Goal: Find contact information: Obtain details needed to contact an individual or organization

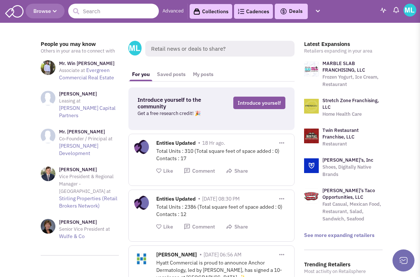
click at [102, 12] on input "text" at bounding box center [113, 11] width 91 height 15
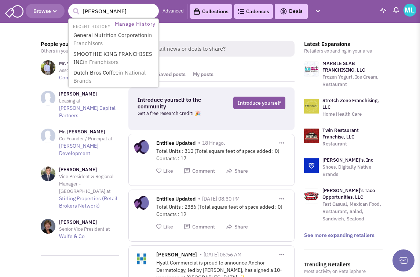
type input "Kohls"
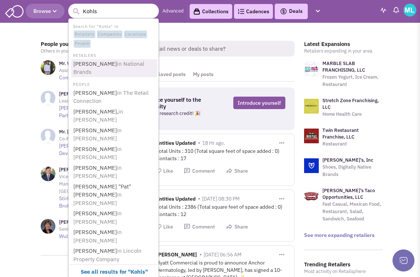
click at [91, 59] on link "Kohl's in National Brands" at bounding box center [114, 68] width 86 height 18
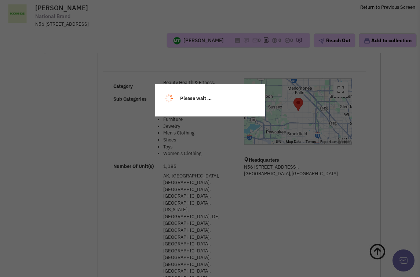
select select
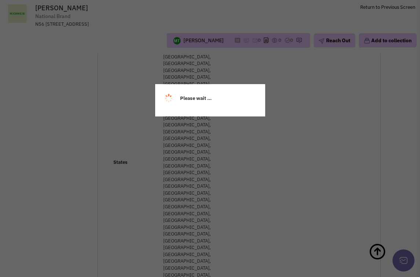
scroll to position [341, 0]
select select
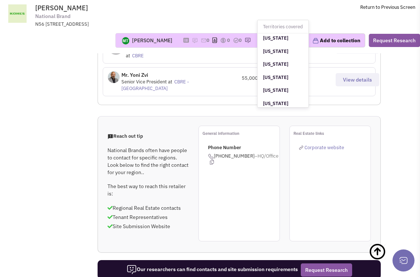
scroll to position [534, 0]
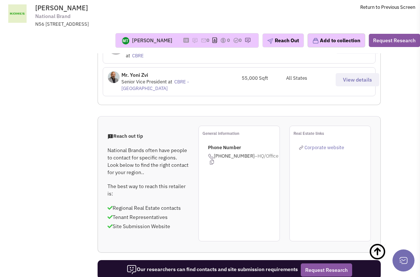
drag, startPoint x: 176, startPoint y: 66, endPoint x: 142, endPoint y: 65, distance: 34.2
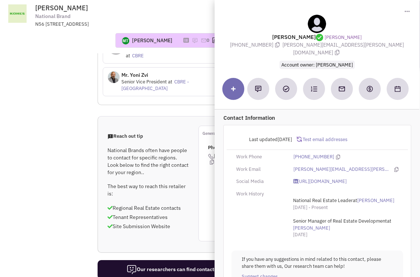
copy h4 "Scott Schnuckel"
click at [395, 167] on icon at bounding box center [397, 169] width 4 height 5
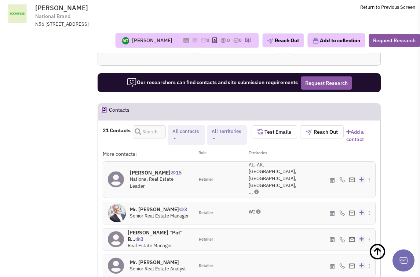
scroll to position [956, 0]
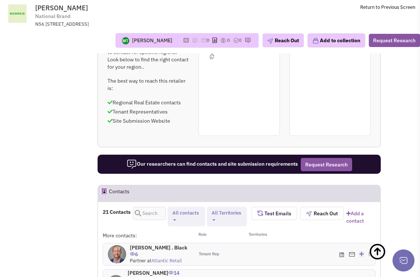
scroll to position [856, 0]
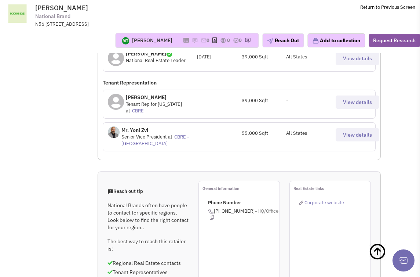
scroll to position [676, 0]
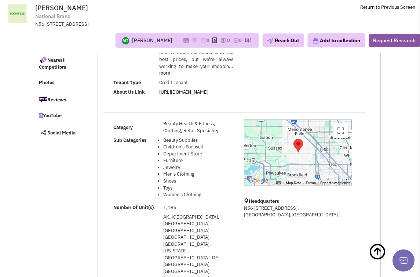
scroll to position [0, 0]
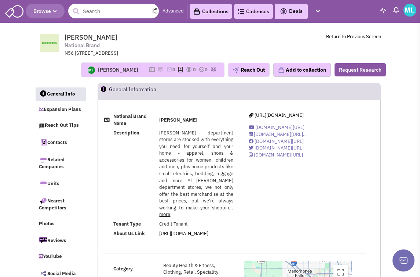
click at [90, 16] on input "text" at bounding box center [113, 11] width 91 height 15
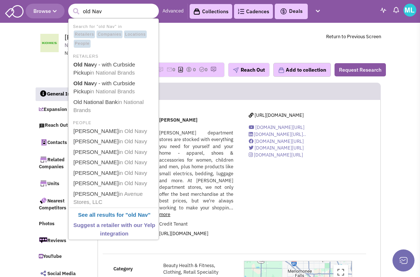
type input "old Navy"
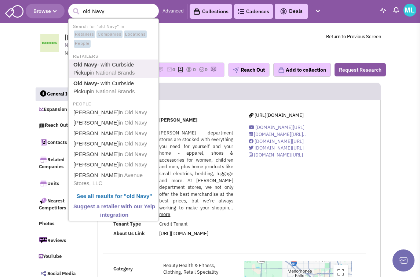
click at [106, 67] on link "Old Navy - with Curbside Pickup in National Brands" at bounding box center [114, 69] width 86 height 18
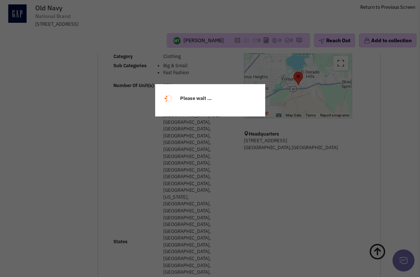
select select
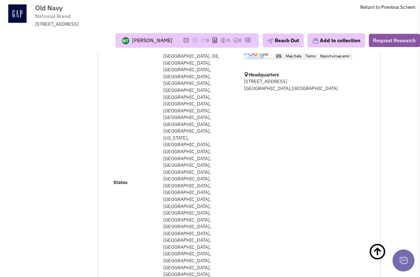
select select
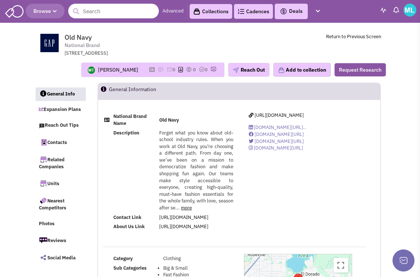
click at [119, 17] on input "text" at bounding box center [113, 11] width 91 height 15
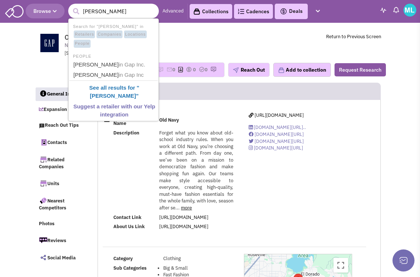
click at [93, 12] on input "marl sweetser" at bounding box center [113, 11] width 91 height 15
type input "mark sweetser"
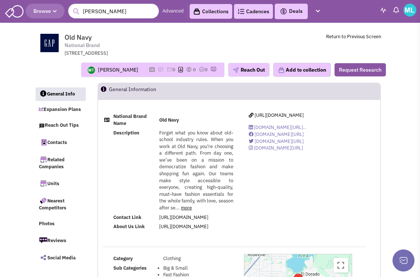
click at [198, 33] on span "Old Navy National Brand 2 Folsom St., San Francisco, CA, 94105" at bounding box center [161, 45] width 192 height 24
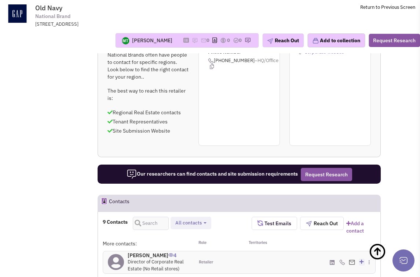
scroll to position [660, 0]
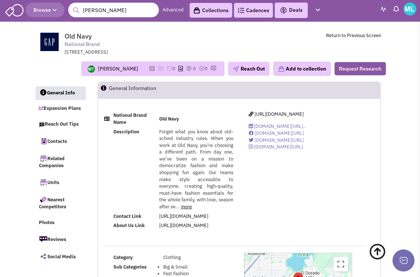
scroll to position [0, 0]
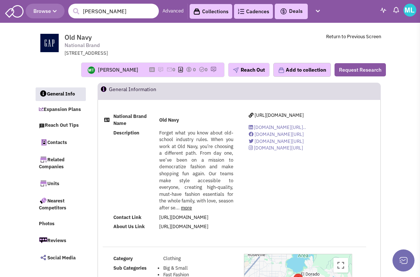
click at [129, 13] on input "mark sweetser" at bounding box center [113, 11] width 91 height 15
click at [71, 6] on button "submit" at bounding box center [76, 11] width 11 height 11
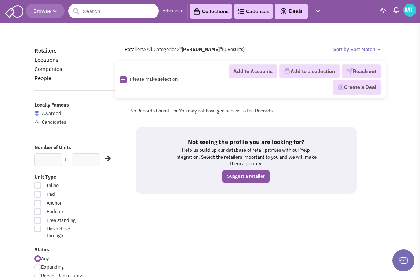
click at [110, 15] on input "text" at bounding box center [113, 11] width 91 height 15
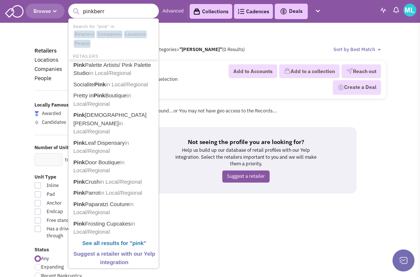
type input "pinkberry"
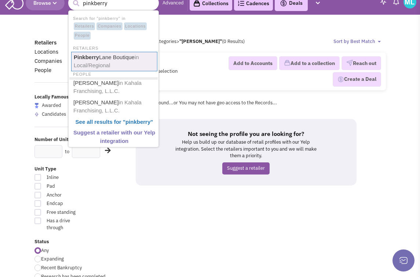
scroll to position [8, 0]
click at [113, 63] on link "Pinkberry Lane Boutique in Local/Regional" at bounding box center [114, 60] width 86 height 19
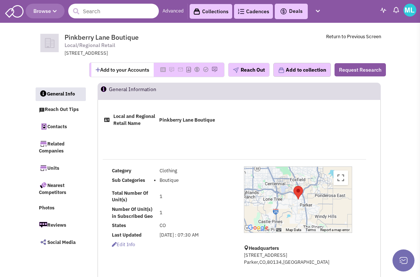
click at [122, 14] on input "text" at bounding box center [113, 11] width 91 height 15
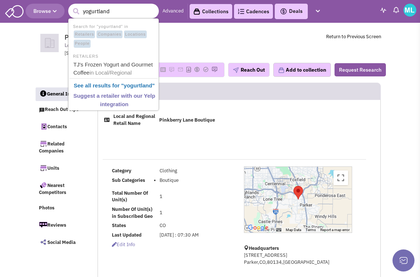
click at [119, 9] on input "yogurtland" at bounding box center [113, 11] width 91 height 15
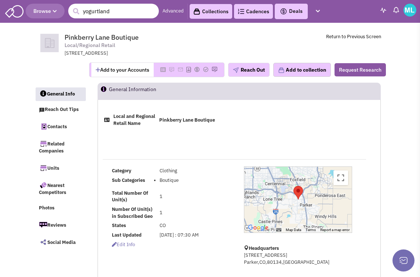
drag, startPoint x: 130, startPoint y: 14, endPoint x: 36, endPoint y: 15, distance: 94.7
click at [36, 15] on header "Browse 306720 [GEOGRAPHIC_DATA] Advanced Collections Cadences 0 Deals" at bounding box center [210, 11] width 420 height 23
click at [144, 7] on input "yogurtland" at bounding box center [113, 11] width 91 height 15
click at [144, 8] on input "yogurtland" at bounding box center [113, 11] width 91 height 15
click at [142, 9] on input "yogurtland" at bounding box center [113, 11] width 91 height 15
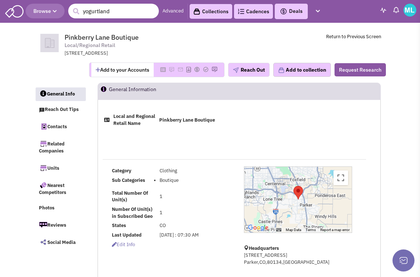
click at [143, 8] on input "yogurtland" at bounding box center [113, 11] width 91 height 15
click at [143, 9] on input "yogurtland" at bounding box center [113, 11] width 91 height 15
type input "ross"
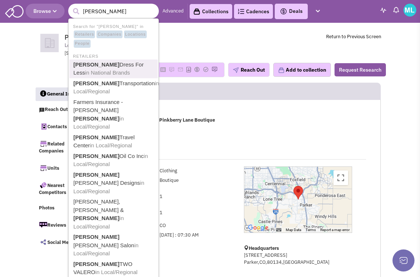
click at [128, 69] on span "in National Brands" at bounding box center [107, 72] width 45 height 6
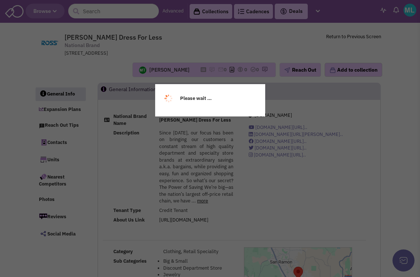
select select
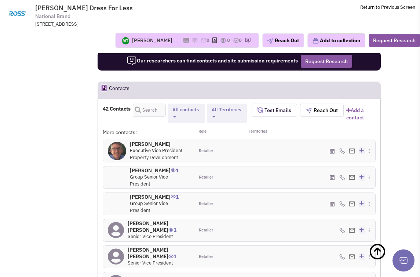
scroll to position [833, 0]
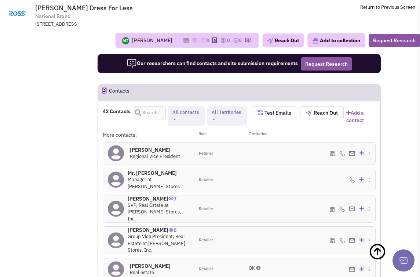
scroll to position [806, 0]
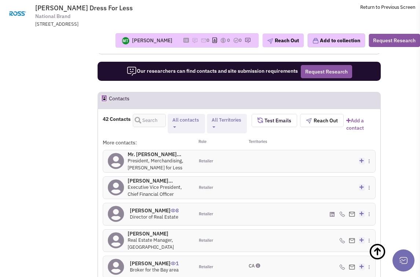
scroll to position [791, 0]
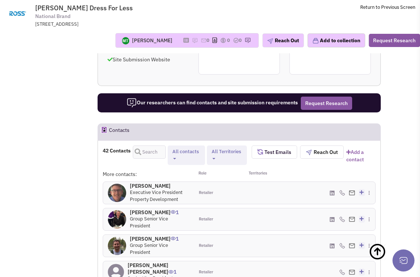
scroll to position [759, 0]
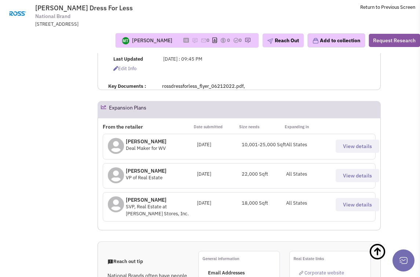
scroll to position [0, 0]
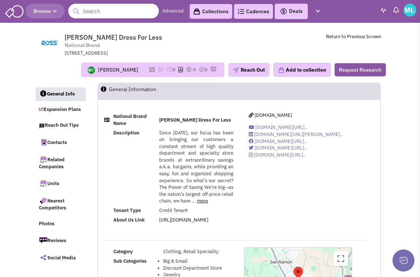
click at [98, 9] on input "text" at bounding box center [113, 11] width 91 height 15
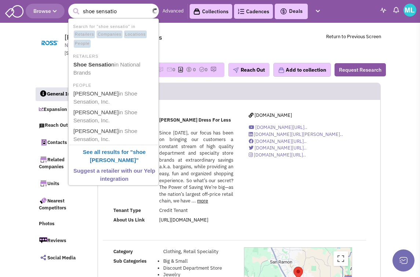
type input "shoe sensation"
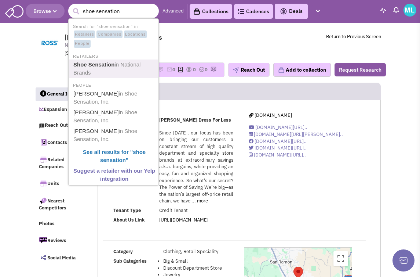
click at [106, 72] on link "Shoe Sensation in National Brands" at bounding box center [114, 69] width 86 height 18
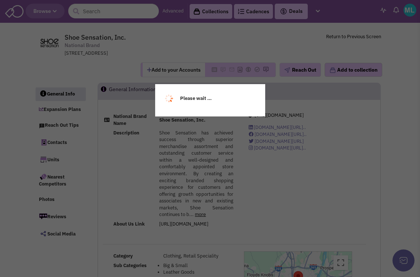
select select
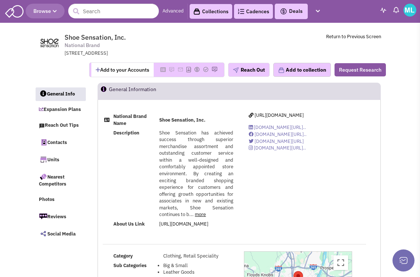
select select
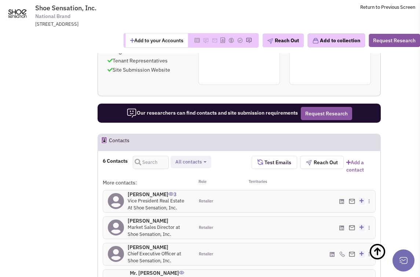
scroll to position [560, 0]
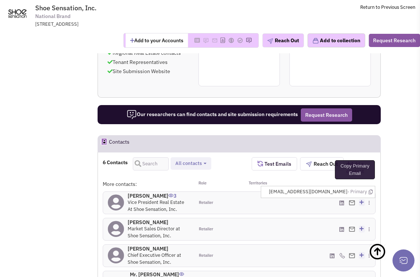
click at [370, 189] on icon at bounding box center [371, 191] width 4 height 5
click at [371, 189] on icon at bounding box center [371, 191] width 4 height 5
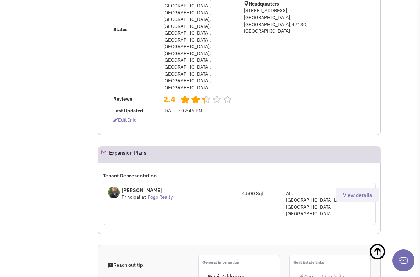
scroll to position [0, 0]
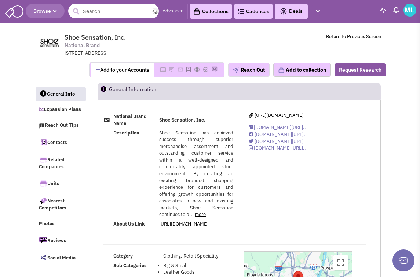
click at [98, 13] on input "text" at bounding box center [113, 11] width 91 height 15
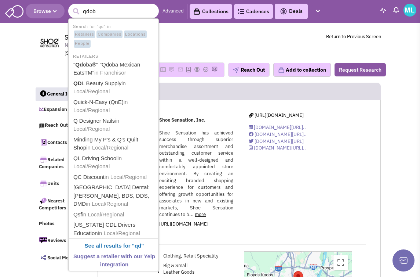
type input "qdoba"
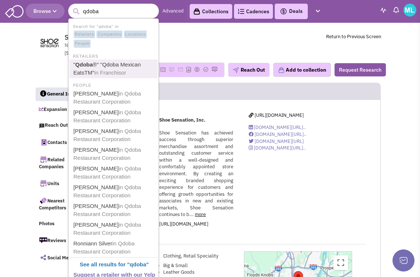
click at [112, 68] on link "" Qdoba ®" "Qdoba Mexican EatsTM" in Franchisor" at bounding box center [114, 69] width 86 height 18
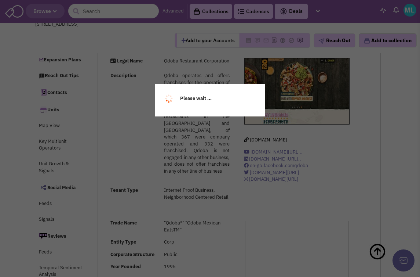
scroll to position [152, 0]
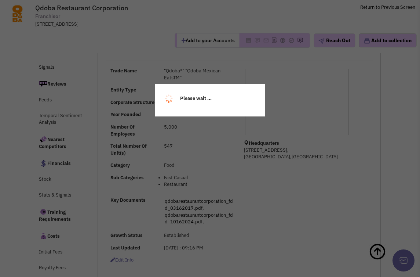
select select
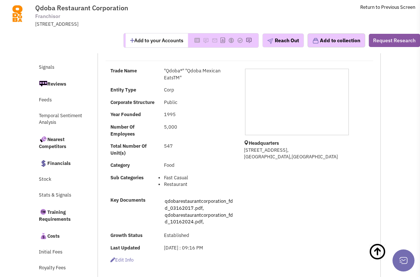
select select
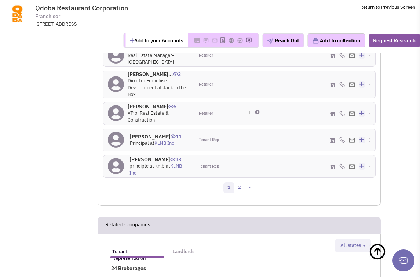
scroll to position [931, 0]
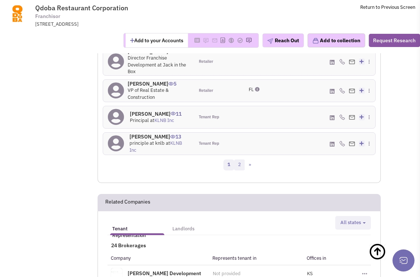
click at [241, 170] on link "2" at bounding box center [239, 164] width 11 height 11
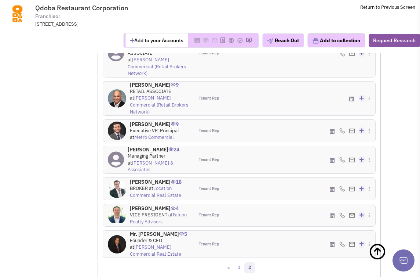
scroll to position [834, 0]
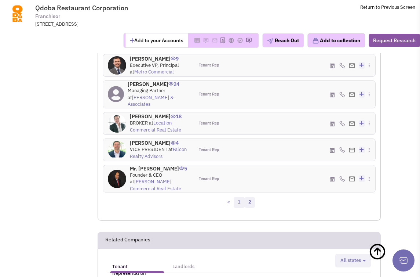
click at [240, 197] on link "1" at bounding box center [239, 202] width 11 height 11
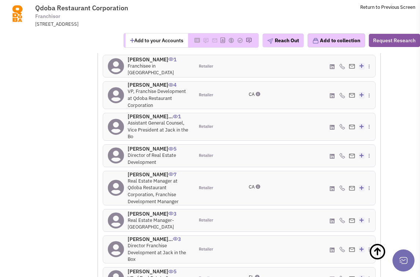
scroll to position [747, 0]
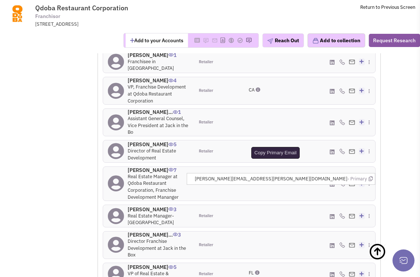
click at [372, 181] on icon at bounding box center [371, 178] width 4 height 5
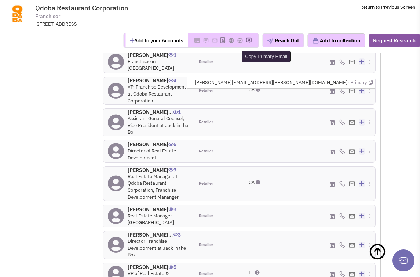
click at [370, 85] on icon at bounding box center [371, 82] width 4 height 5
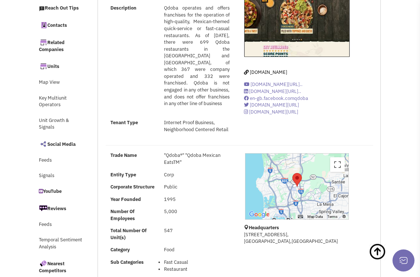
scroll to position [0, 0]
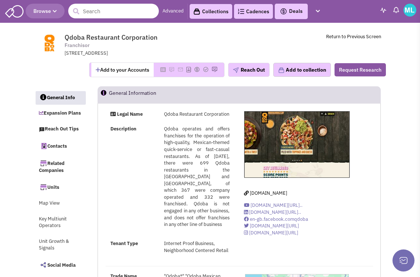
drag, startPoint x: 99, startPoint y: 17, endPoint x: 95, endPoint y: 19, distance: 4.1
click at [99, 17] on input "text" at bounding box center [113, 11] width 91 height 15
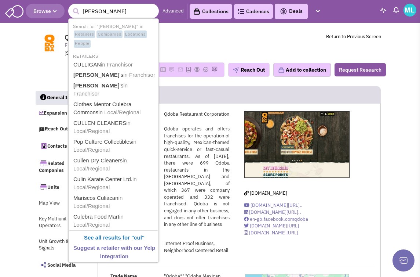
type input "culvers"
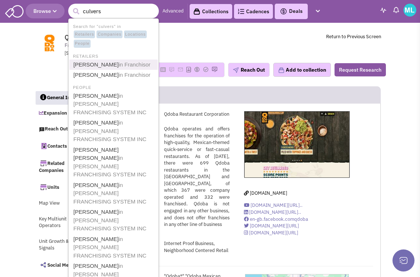
click at [119, 62] on span "in Franchisor" at bounding box center [135, 64] width 32 height 6
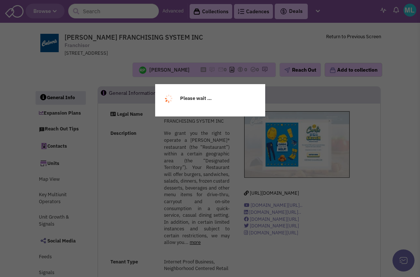
select select
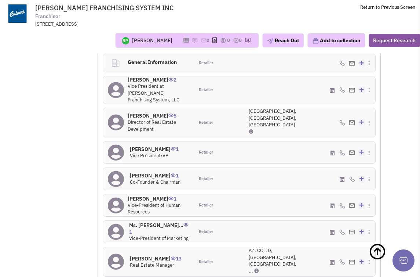
scroll to position [788, 0]
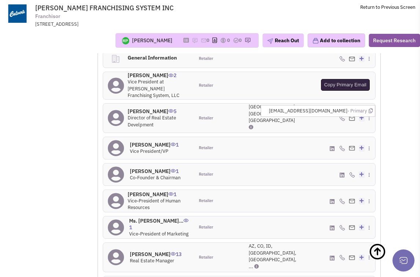
click at [369, 108] on icon at bounding box center [371, 110] width 4 height 5
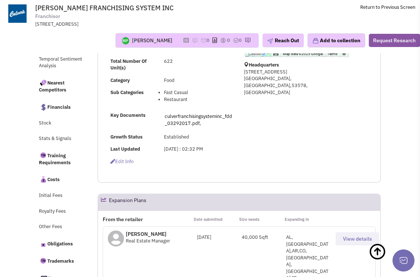
scroll to position [0, 0]
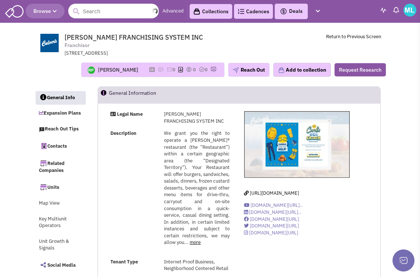
click at [106, 13] on input "text" at bounding box center [113, 11] width 91 height 15
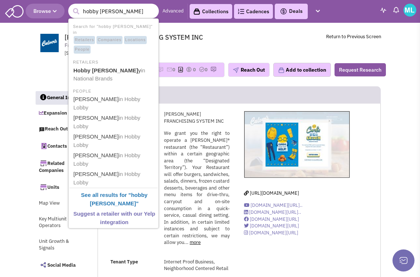
type input "hobby lobby"
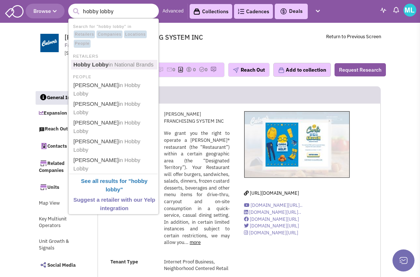
click at [120, 64] on span "in National Brands" at bounding box center [131, 64] width 45 height 6
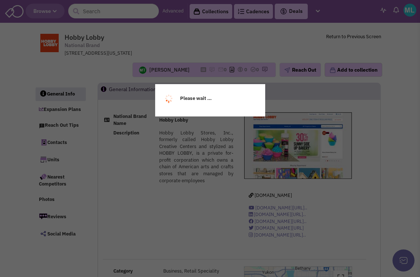
select select
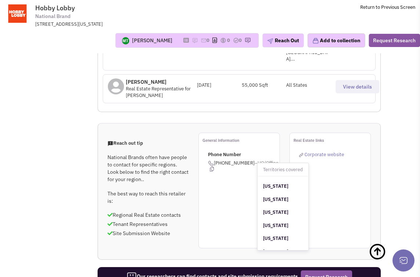
scroll to position [105, 0]
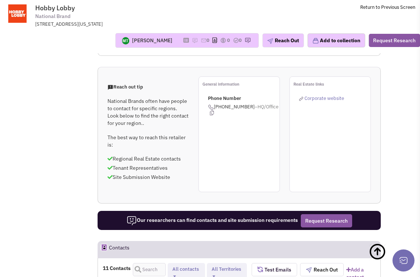
scroll to position [753, 0]
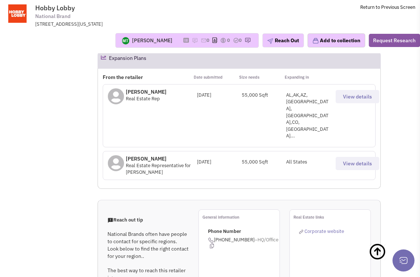
scroll to position [549, 0]
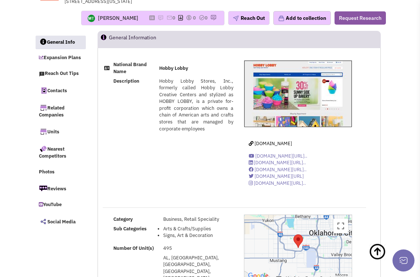
scroll to position [0, 0]
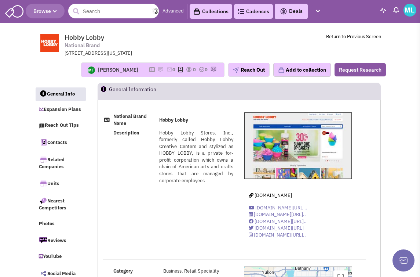
click at [106, 14] on input "text" at bounding box center [113, 11] width 91 height 15
drag, startPoint x: 119, startPoint y: 11, endPoint x: 52, endPoint y: 14, distance: 66.5
click at [52, 14] on header "Browse 1 result is available, use up and down arrow keys to navigate. double da…" at bounding box center [210, 11] width 420 height 23
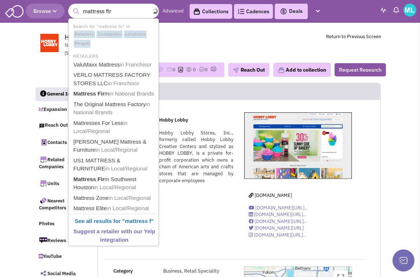
type input "mattress firm"
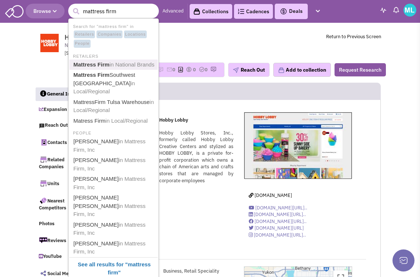
click at [113, 66] on span "in National Brands" at bounding box center [131, 64] width 45 height 6
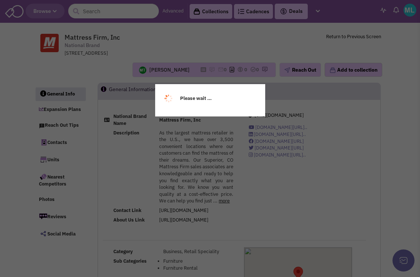
select select
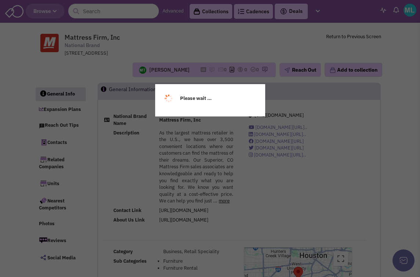
select select
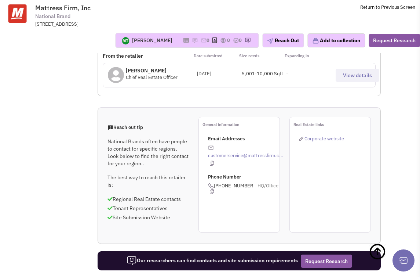
scroll to position [599, 0]
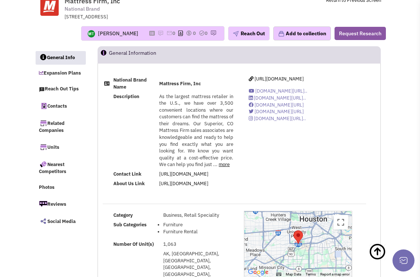
scroll to position [0, 0]
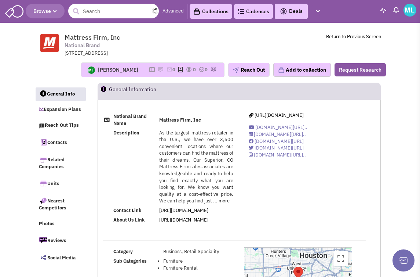
click at [109, 13] on input "text" at bounding box center [113, 11] width 91 height 15
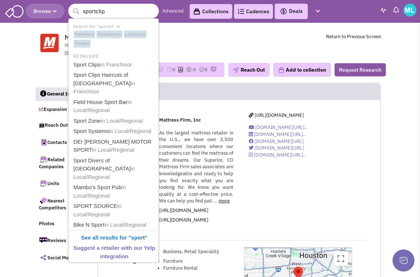
type input "sportclips"
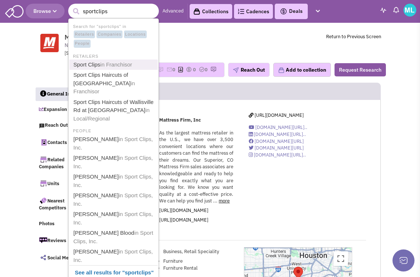
click at [111, 62] on span "in Franchisor" at bounding box center [116, 64] width 32 height 6
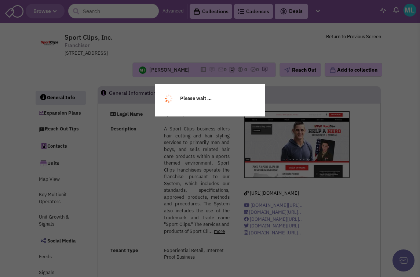
select select
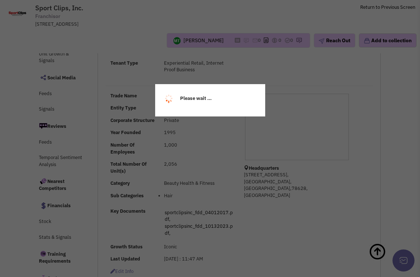
select select
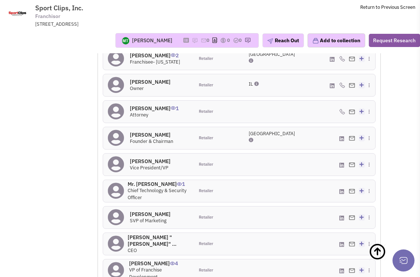
scroll to position [719, 0]
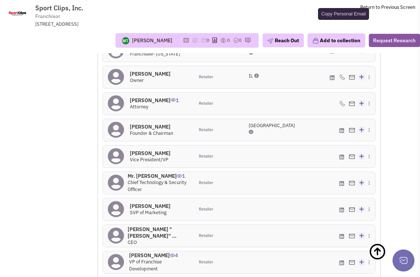
click at [370, 42] on icon at bounding box center [371, 39] width 4 height 5
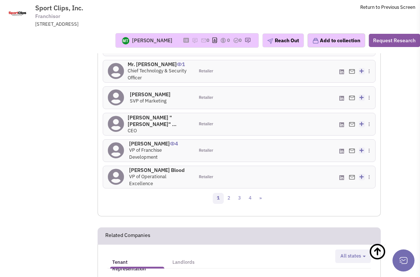
scroll to position [833, 0]
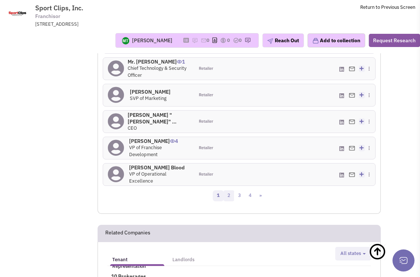
click at [232, 201] on link "2" at bounding box center [229, 195] width 11 height 11
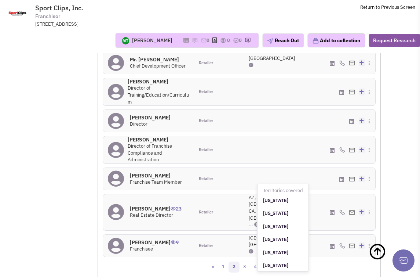
scroll to position [524, 0]
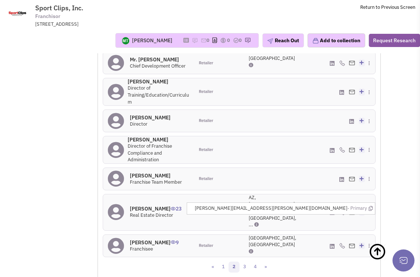
click at [353, 215] on img at bounding box center [352, 212] width 6 height 5
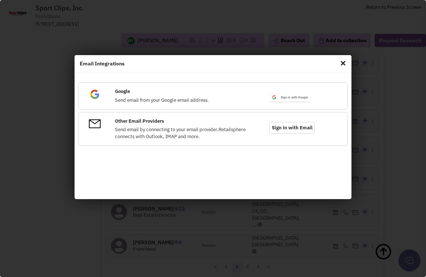
click at [343, 65] on span "Close" at bounding box center [343, 63] width 10 height 12
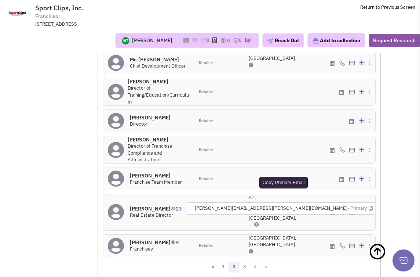
click at [371, 210] on icon at bounding box center [371, 208] width 4 height 5
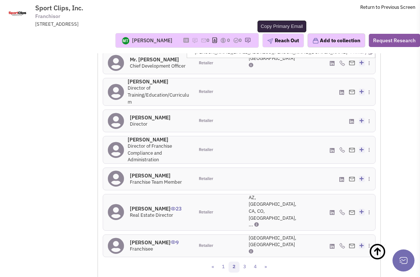
click at [369, 55] on icon at bounding box center [371, 52] width 4 height 5
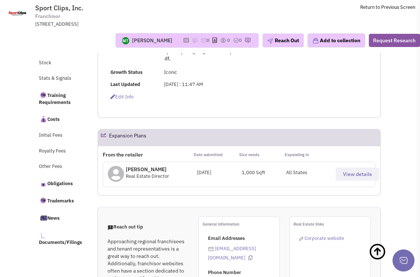
scroll to position [0, 0]
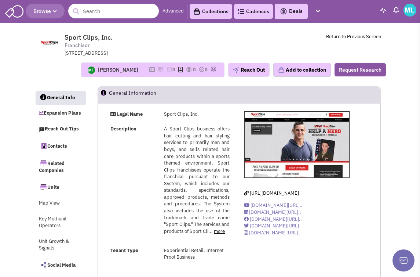
drag, startPoint x: 113, startPoint y: 11, endPoint x: 113, endPoint y: 16, distance: 5.5
click at [113, 14] on input "text" at bounding box center [113, 11] width 91 height 15
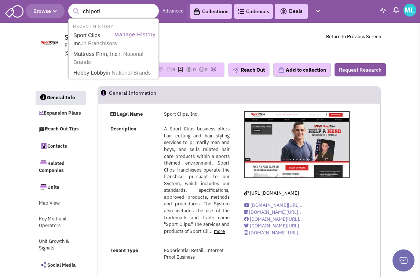
type input "chipotle"
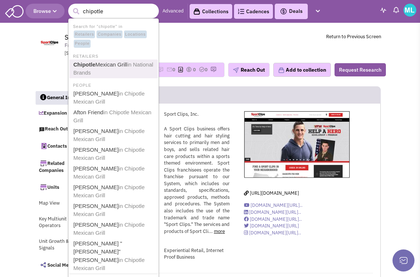
click at [98, 69] on span "in National Brands" at bounding box center [113, 68] width 80 height 15
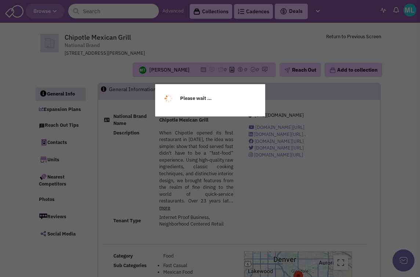
select select
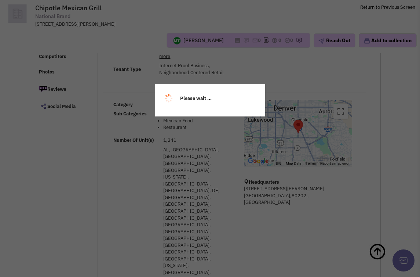
select select
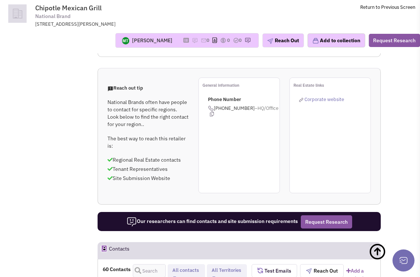
scroll to position [850, 0]
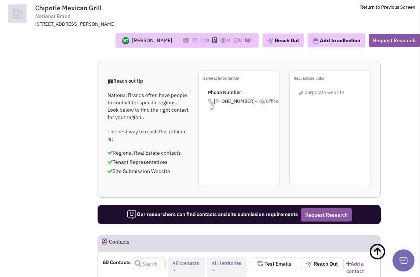
scroll to position [863, 0]
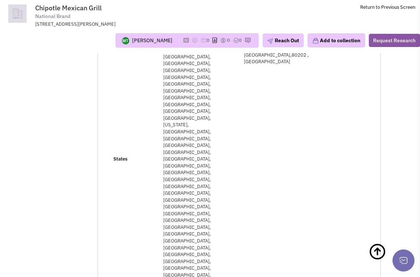
scroll to position [0, 0]
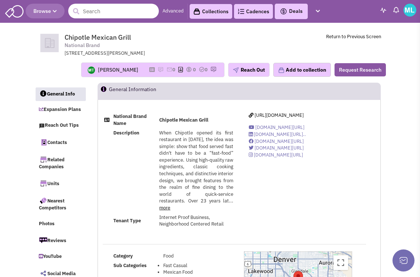
click at [90, 15] on input "text" at bounding box center [113, 11] width 91 height 15
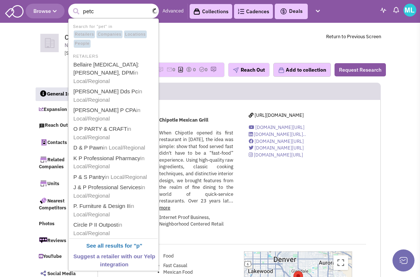
type input "petco"
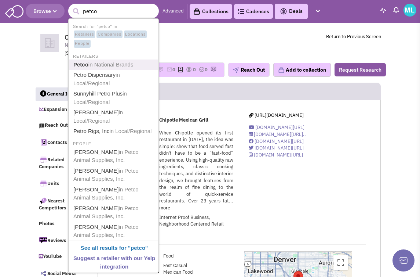
click at [137, 65] on link "Petco in National Brands" at bounding box center [114, 65] width 86 height 10
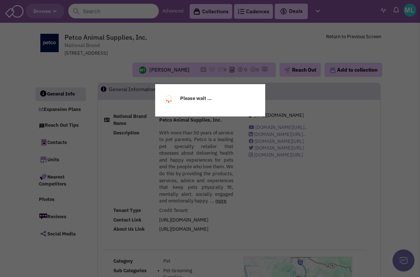
select select
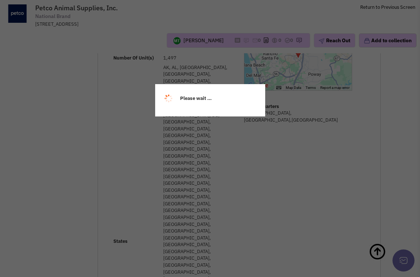
select select
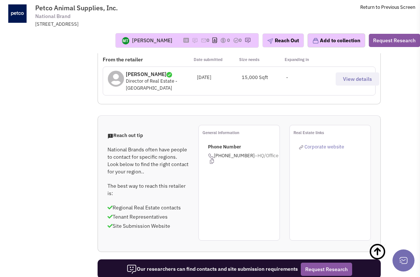
scroll to position [617, 0]
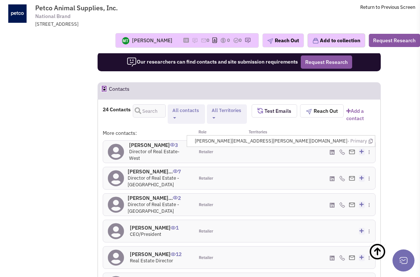
scroll to position [868, 0]
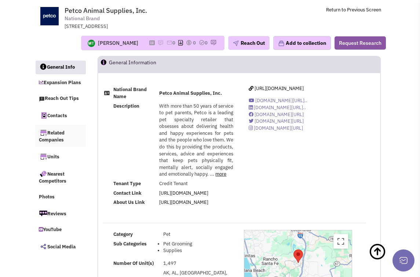
scroll to position [0, 0]
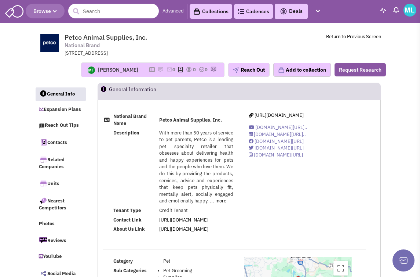
click at [95, 13] on input "text" at bounding box center [113, 11] width 91 height 15
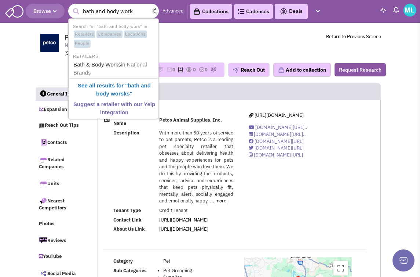
type input "bath and body works"
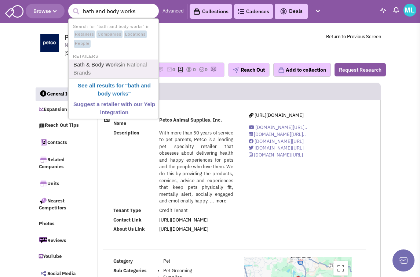
click at [140, 62] on span "in National Brands" at bounding box center [110, 68] width 74 height 15
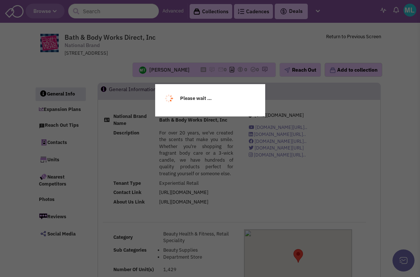
select select
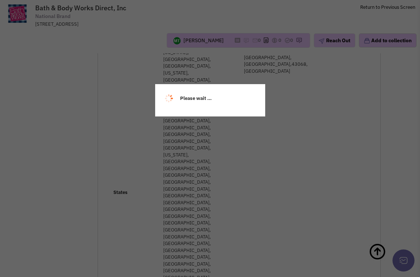
select select
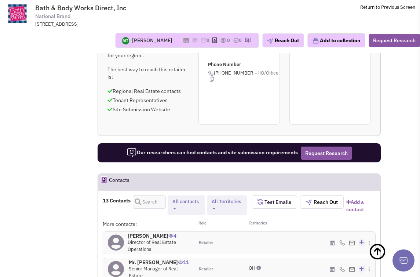
scroll to position [724, 0]
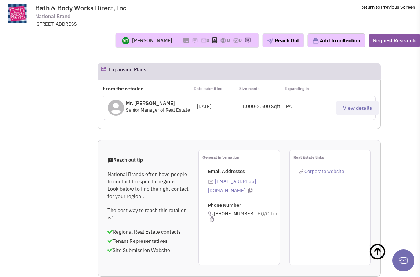
scroll to position [578, 0]
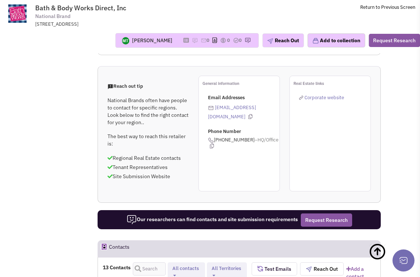
scroll to position [655, 0]
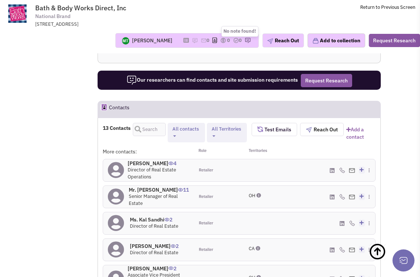
scroll to position [795, 0]
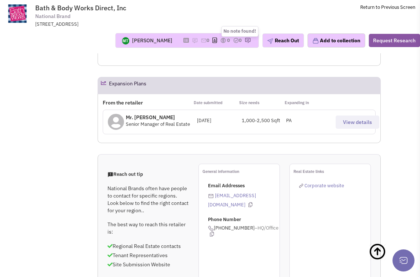
scroll to position [567, 0]
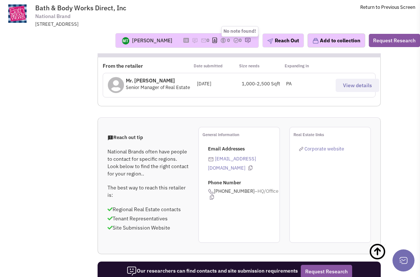
scroll to position [607, 0]
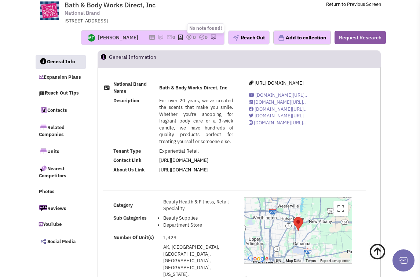
scroll to position [0, 0]
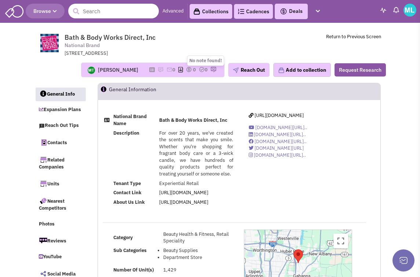
click at [100, 8] on input "text" at bounding box center [113, 11] width 91 height 15
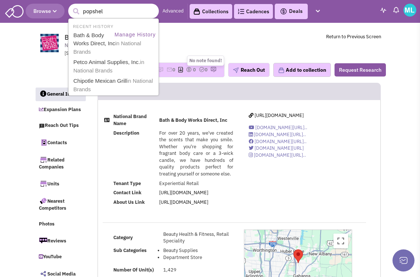
type input "popshelf"
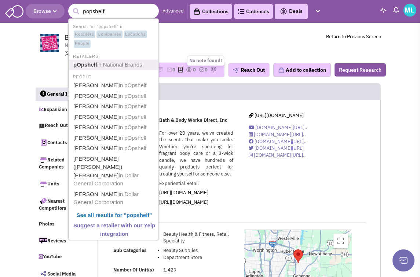
click at [98, 66] on span "in National Brands" at bounding box center [119, 64] width 45 height 6
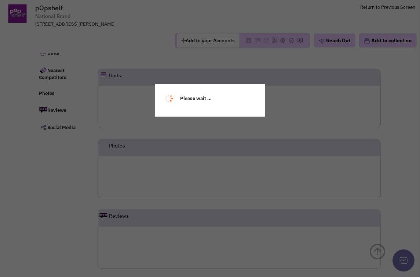
scroll to position [57, 0]
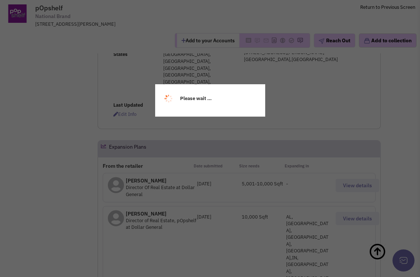
select select
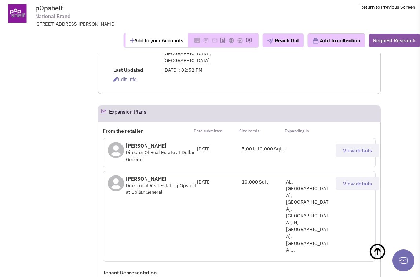
select select
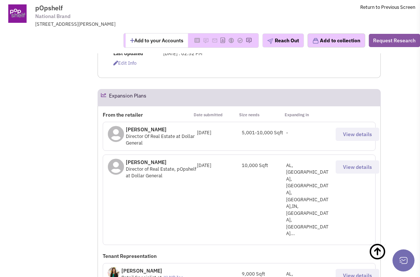
scroll to position [0, 0]
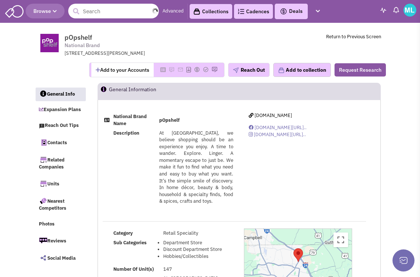
click at [110, 10] on input "text" at bounding box center [113, 11] width 91 height 15
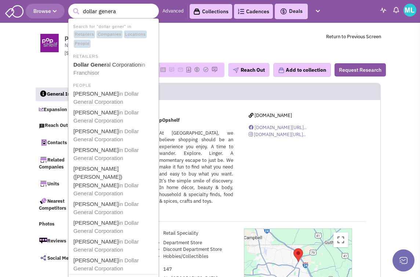
type input "dollar general"
click at [104, 62] on b "Dollar General" at bounding box center [92, 64] width 38 height 6
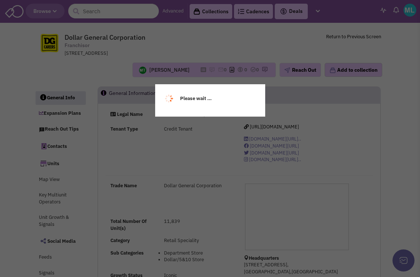
select select
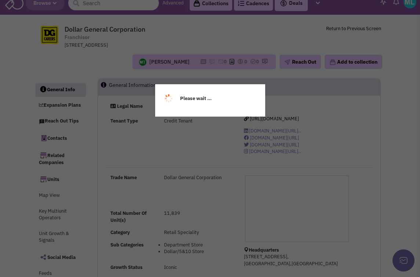
scroll to position [14, 0]
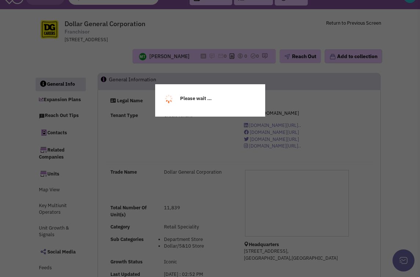
select select
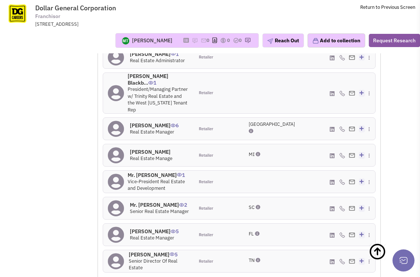
scroll to position [623, 0]
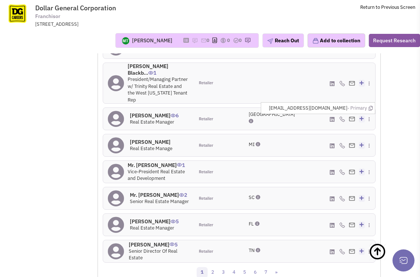
click at [351, 116] on img at bounding box center [352, 118] width 6 height 5
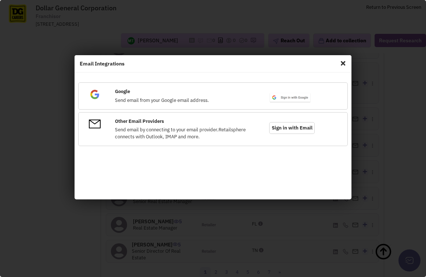
click at [342, 62] on span "Close" at bounding box center [343, 63] width 10 height 12
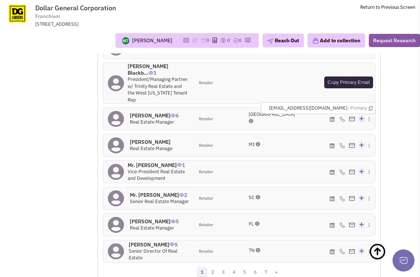
click at [370, 106] on icon at bounding box center [371, 108] width 4 height 5
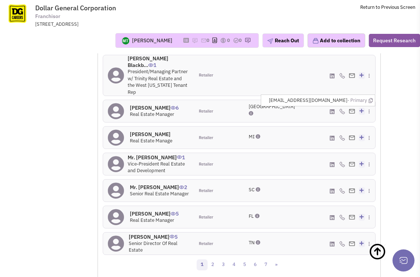
scroll to position [631, 0]
click at [215, 259] on link "2" at bounding box center [212, 264] width 11 height 11
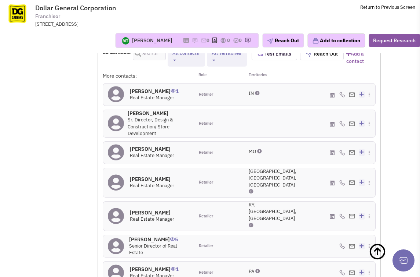
scroll to position [523, 0]
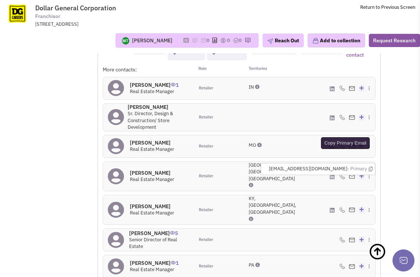
click at [369, 171] on icon at bounding box center [371, 168] width 4 height 5
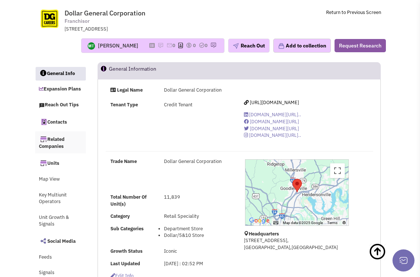
scroll to position [0, 0]
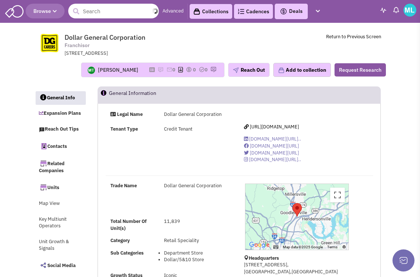
click at [118, 7] on input "text" at bounding box center [113, 11] width 91 height 15
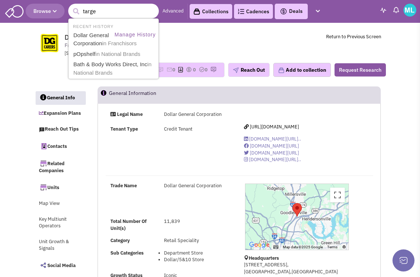
type input "target"
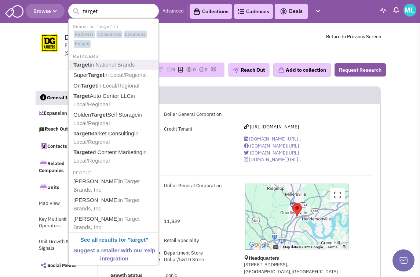
click at [125, 61] on link "Target in National Brands" at bounding box center [114, 65] width 86 height 10
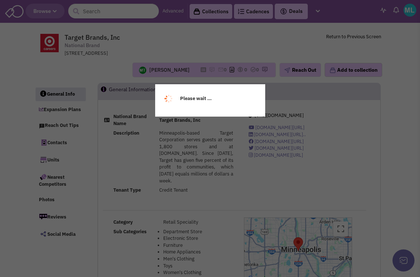
select select
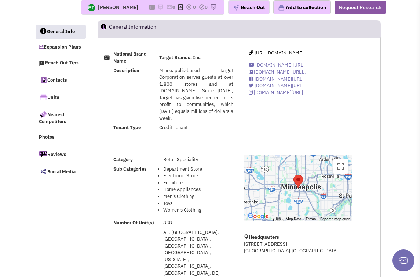
select select
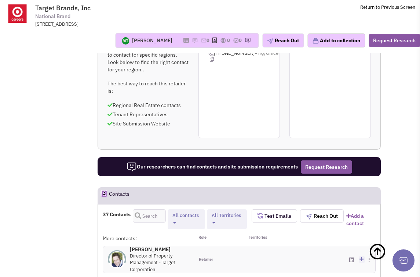
scroll to position [754, 0]
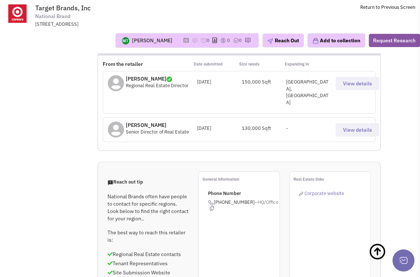
scroll to position [589, 0]
